Goal: Transaction & Acquisition: Download file/media

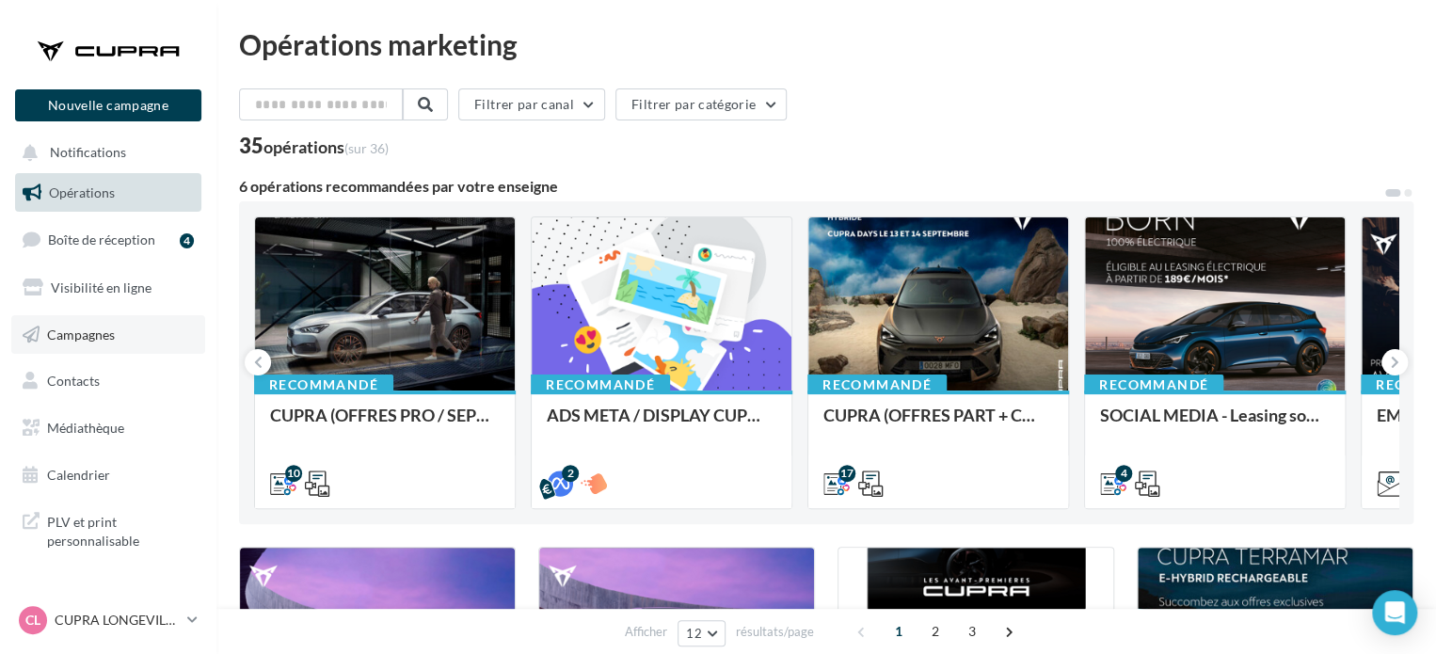
click at [105, 335] on span "Campagnes" at bounding box center [81, 334] width 68 height 16
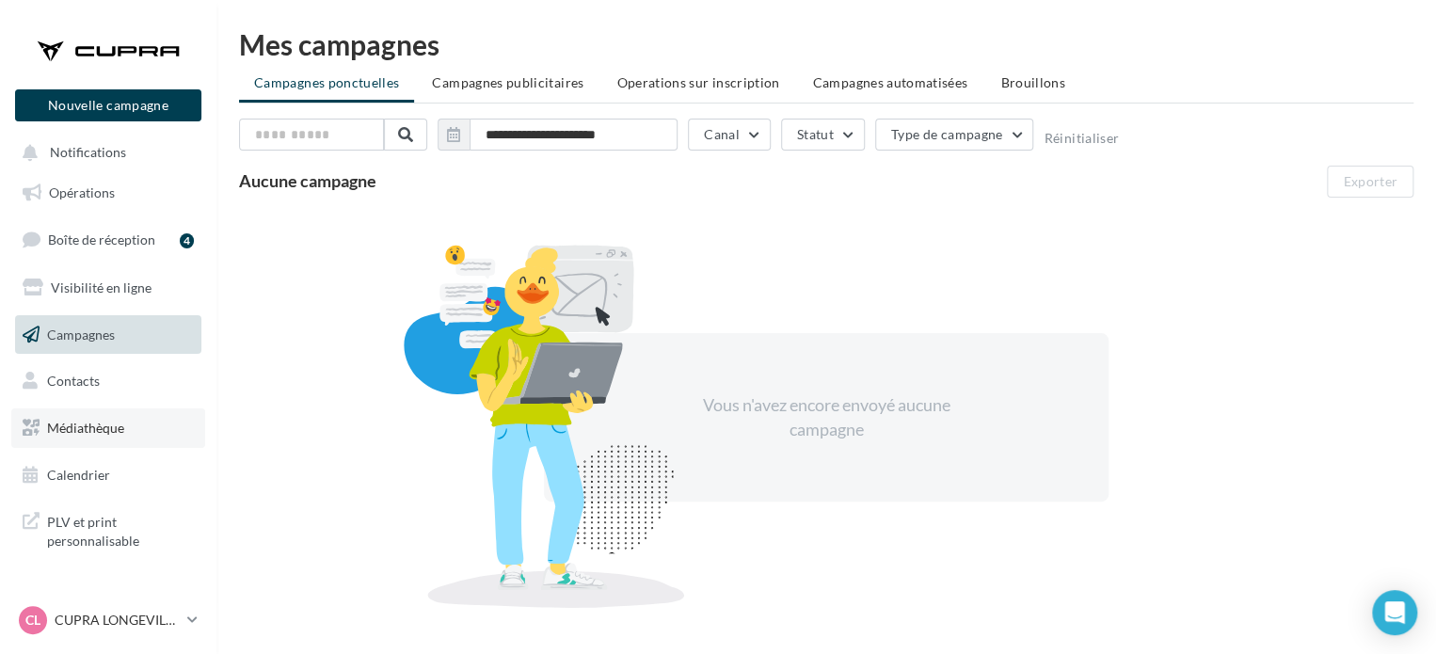
click at [120, 432] on span "Médiathèque" at bounding box center [85, 428] width 77 height 16
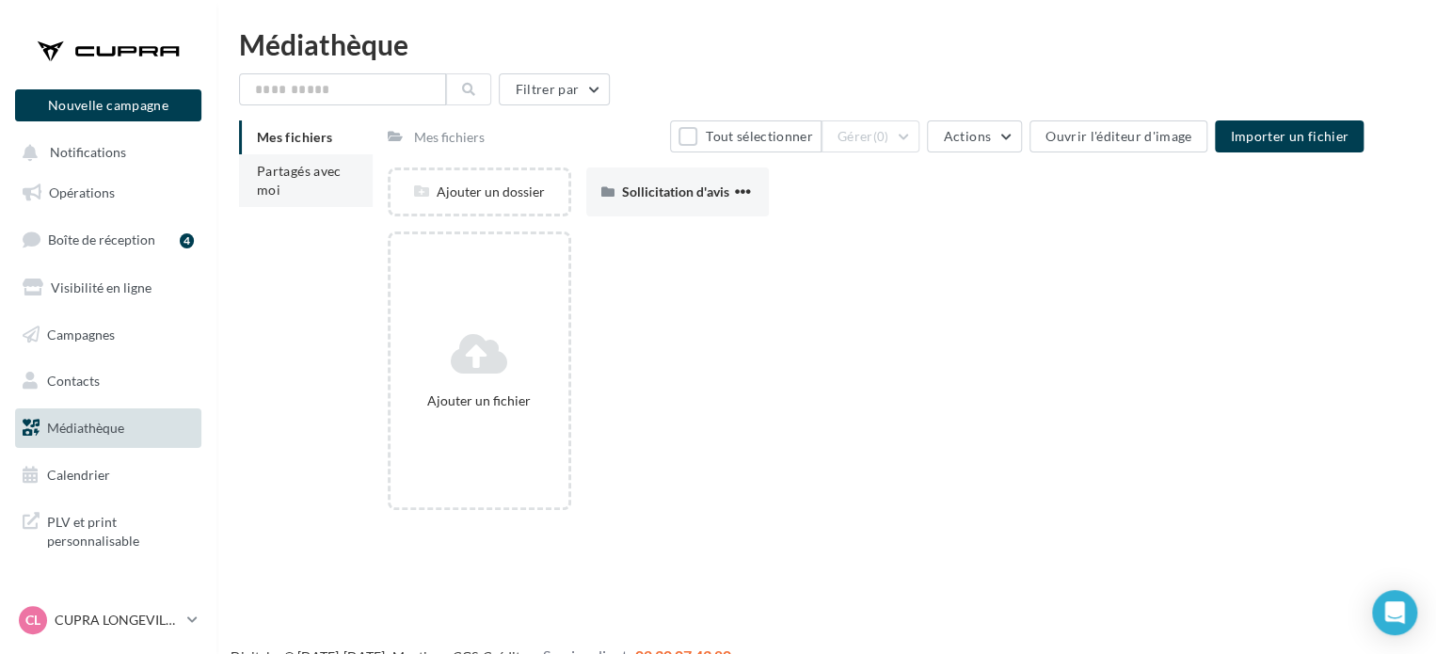
click at [307, 175] on span "Partagés avec moi" at bounding box center [299, 180] width 85 height 35
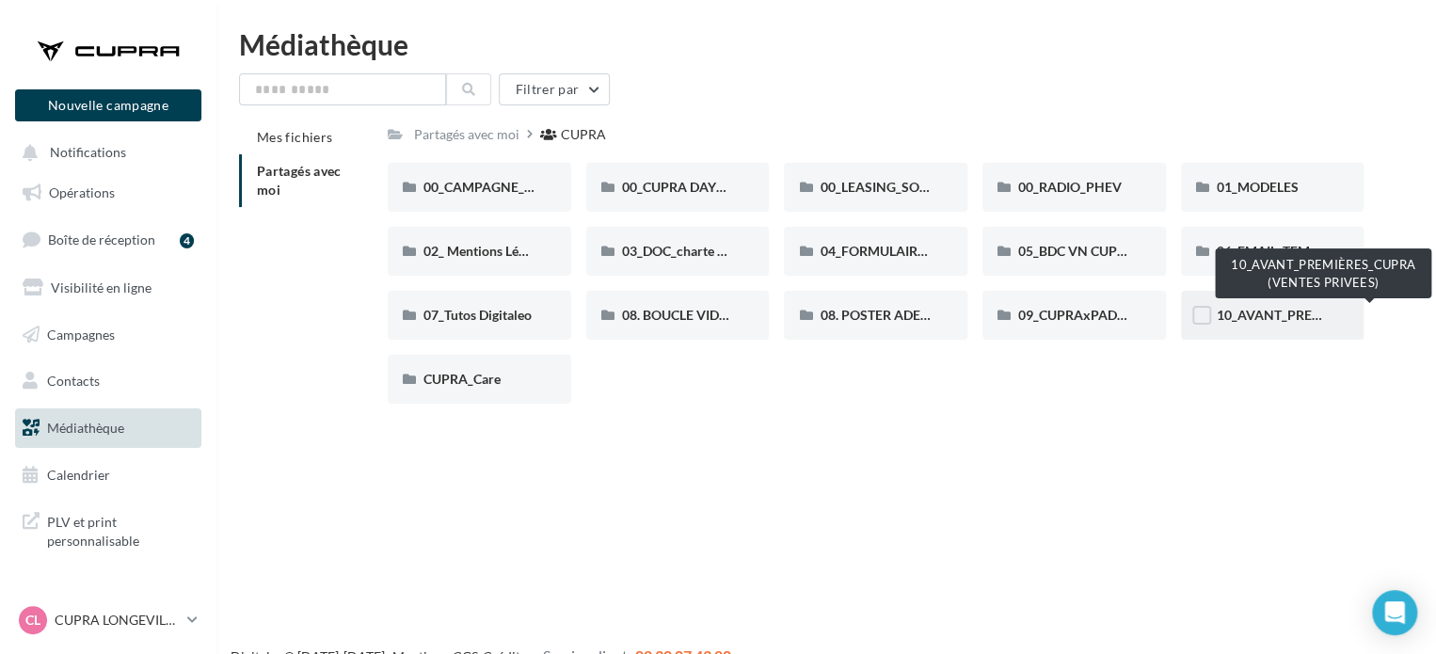
click at [1272, 313] on span "10_AVANT_PREMIÈRES_CUPRA (VENTES PRIVEES)" at bounding box center [1371, 315] width 308 height 16
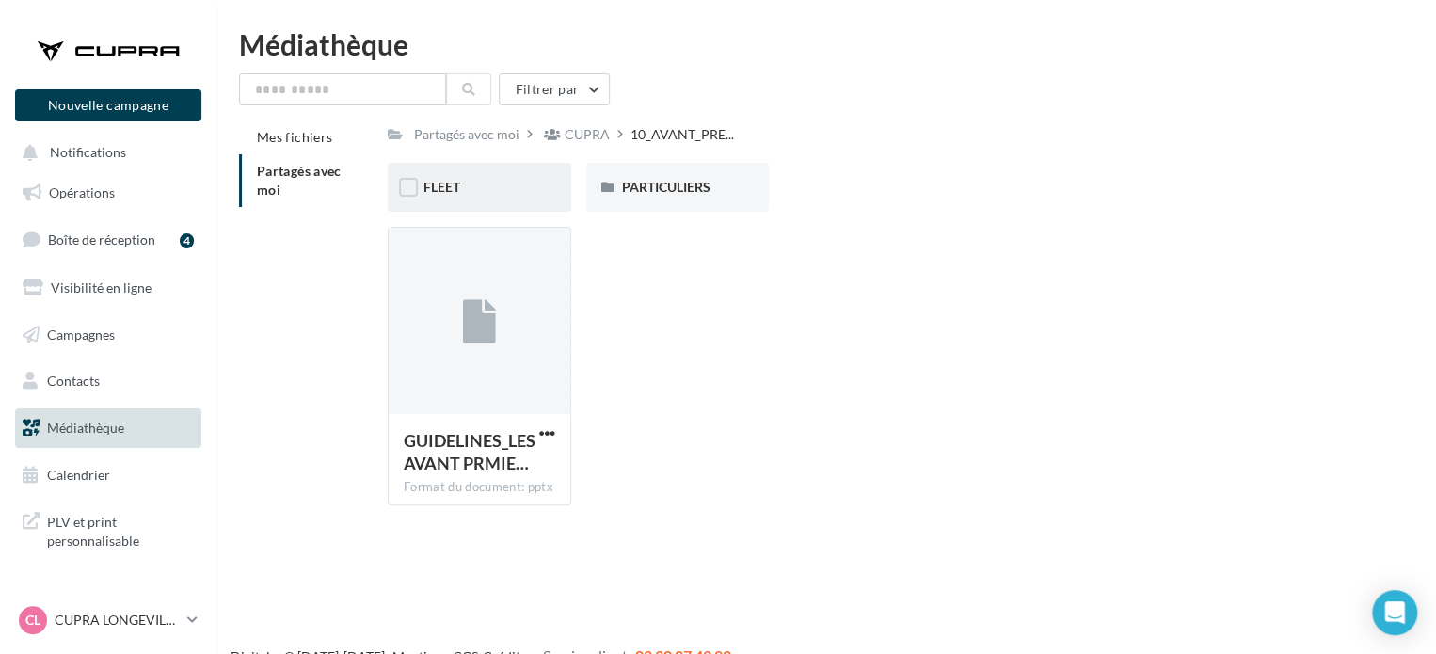
click at [481, 202] on div "FLEET" at bounding box center [480, 187] width 184 height 49
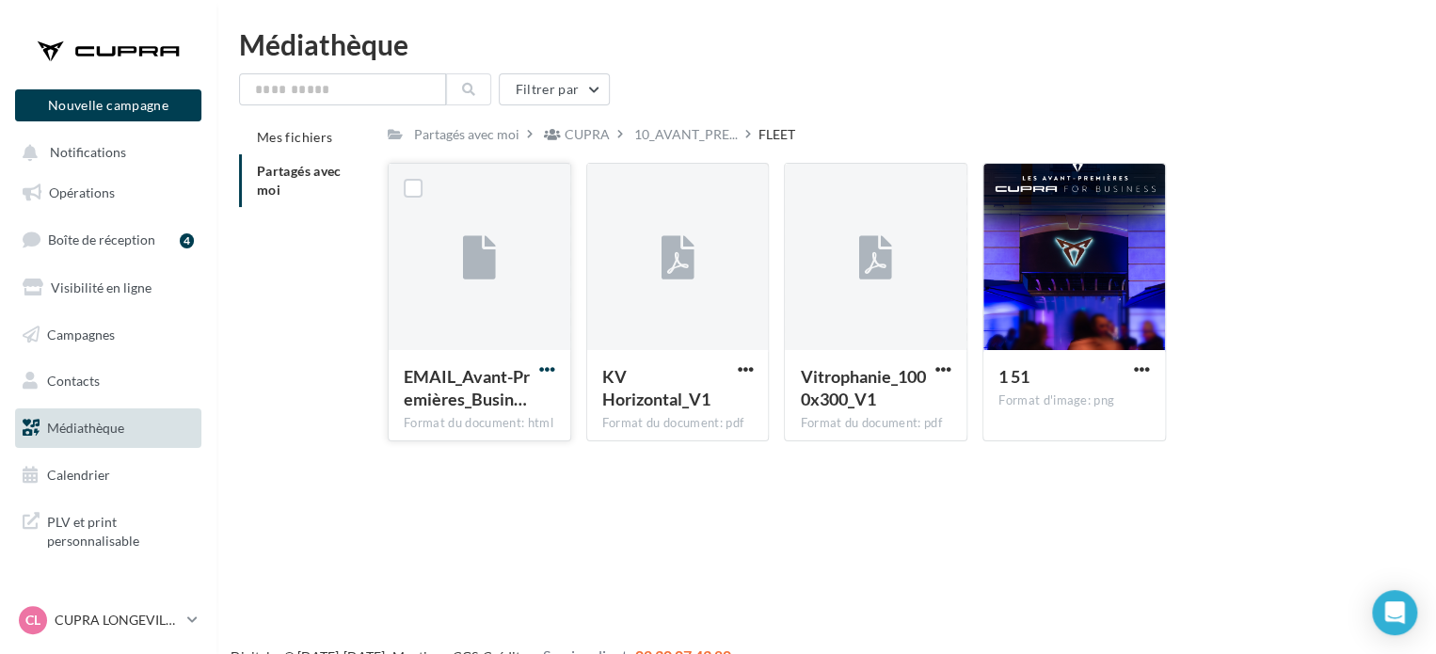
click at [553, 364] on span "button" at bounding box center [547, 369] width 16 height 16
click at [478, 413] on button "Télécharger" at bounding box center [465, 406] width 188 height 49
click at [1039, 465] on div "Nouvelle campagne Nouvelle campagne Notifications Opérations Boîte de réception…" at bounding box center [718, 357] width 1436 height 654
click at [1146, 369] on span "button" at bounding box center [1142, 369] width 16 height 16
click at [1073, 417] on button "Télécharger" at bounding box center [1060, 406] width 188 height 49
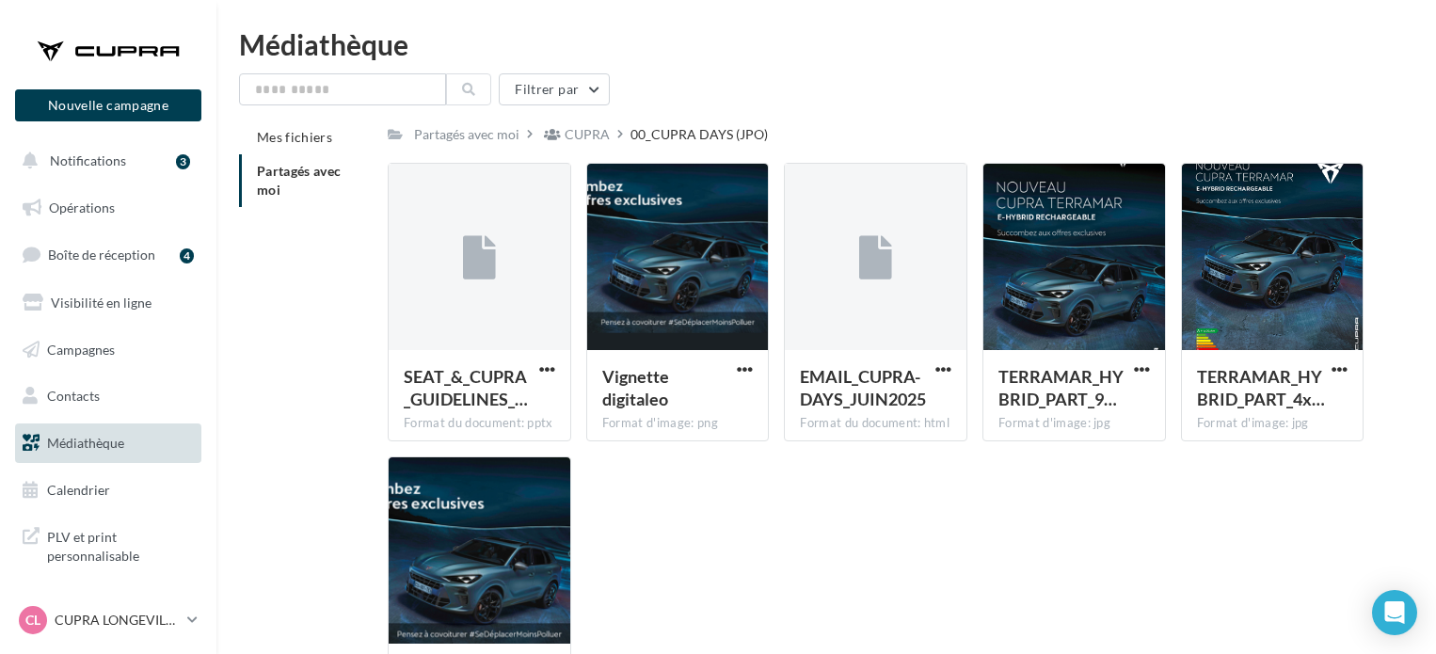
scroll to position [120, 0]
